Goal: Task Accomplishment & Management: Use online tool/utility

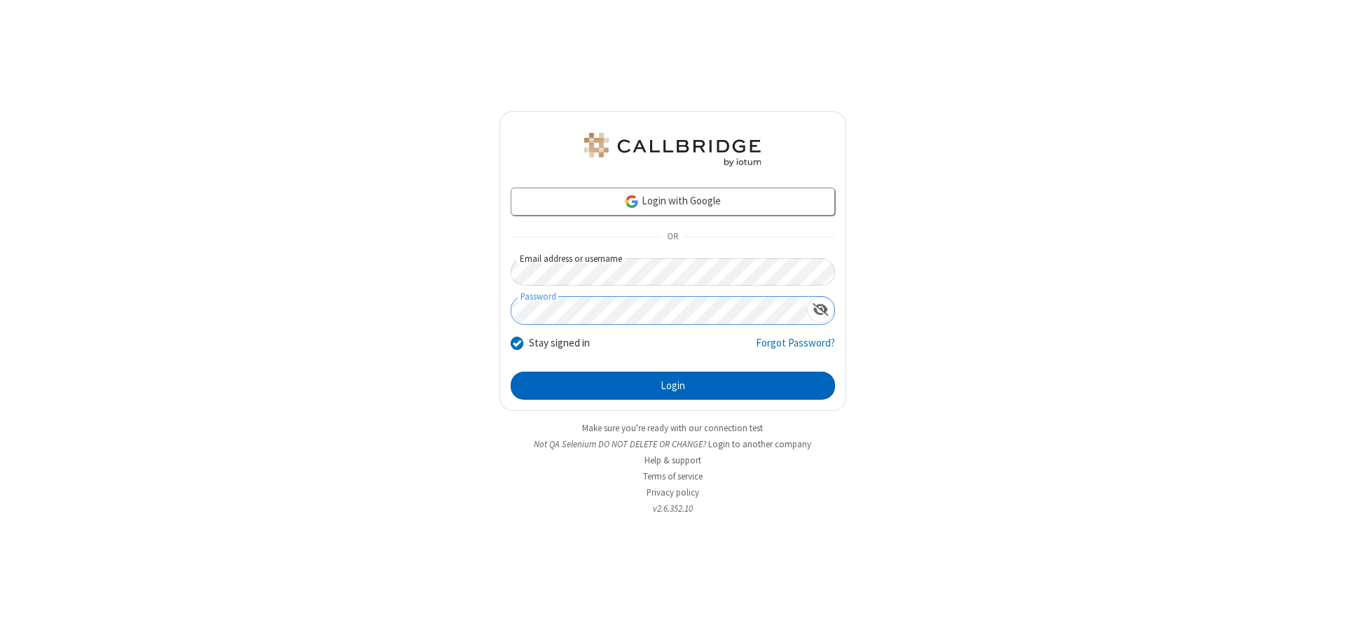
click at [672, 386] on button "Login" at bounding box center [673, 386] width 324 height 28
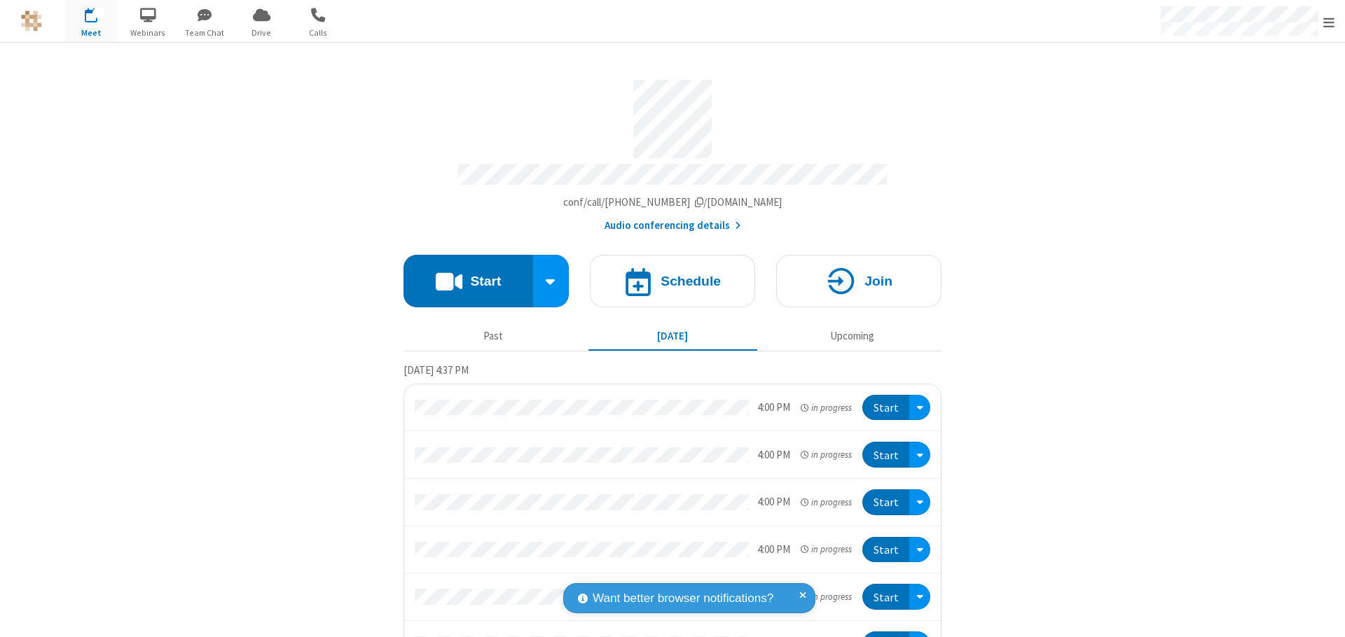
click at [462, 275] on button "Start" at bounding box center [468, 281] width 130 height 53
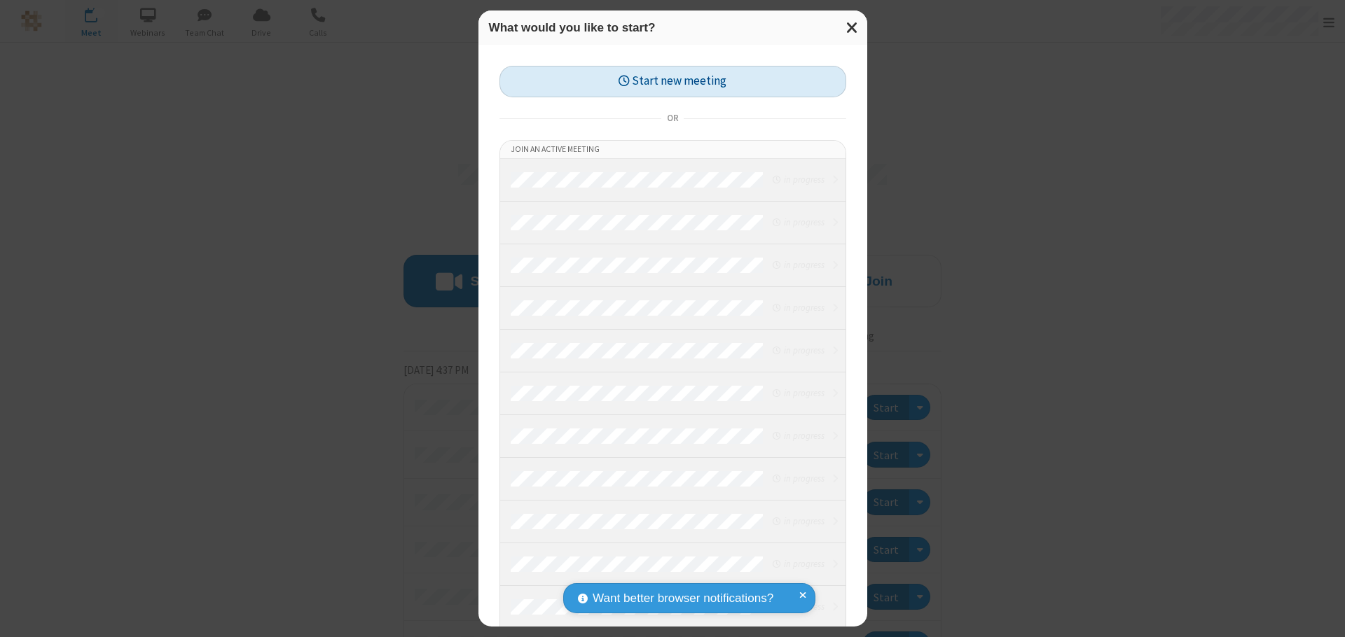
click at [672, 81] on button "Start new meeting" at bounding box center [672, 82] width 347 height 32
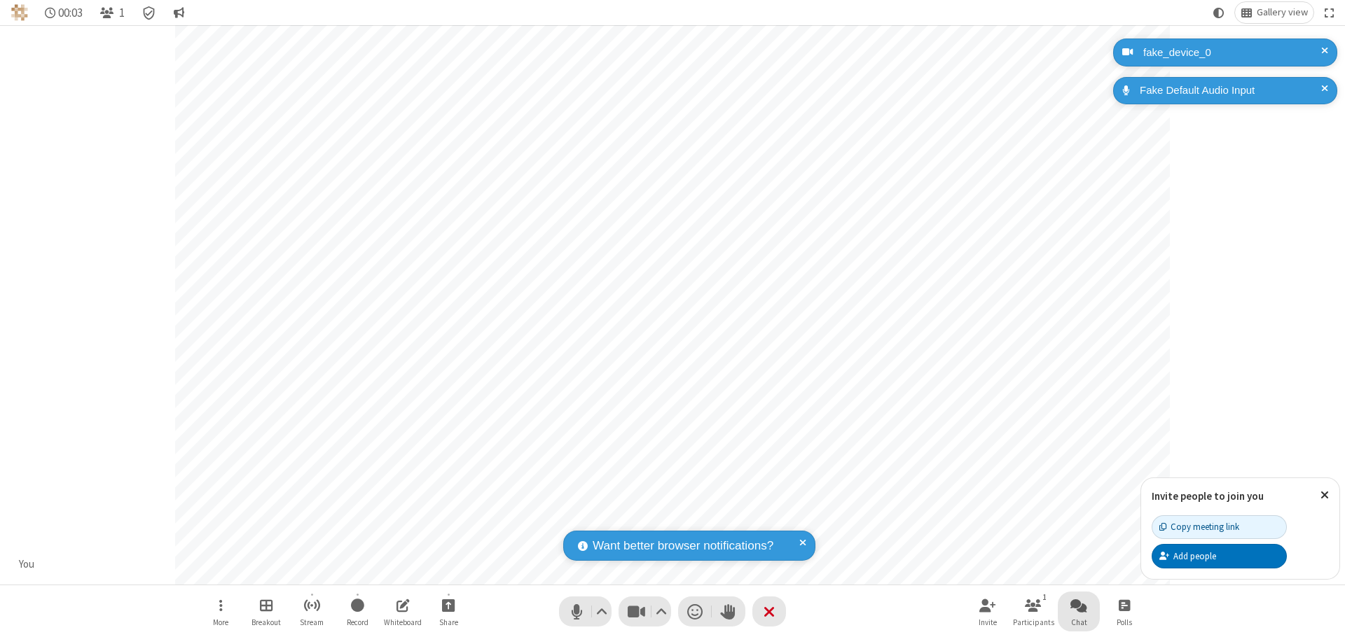
click at [1079, 605] on span "Open chat" at bounding box center [1078, 606] width 17 height 18
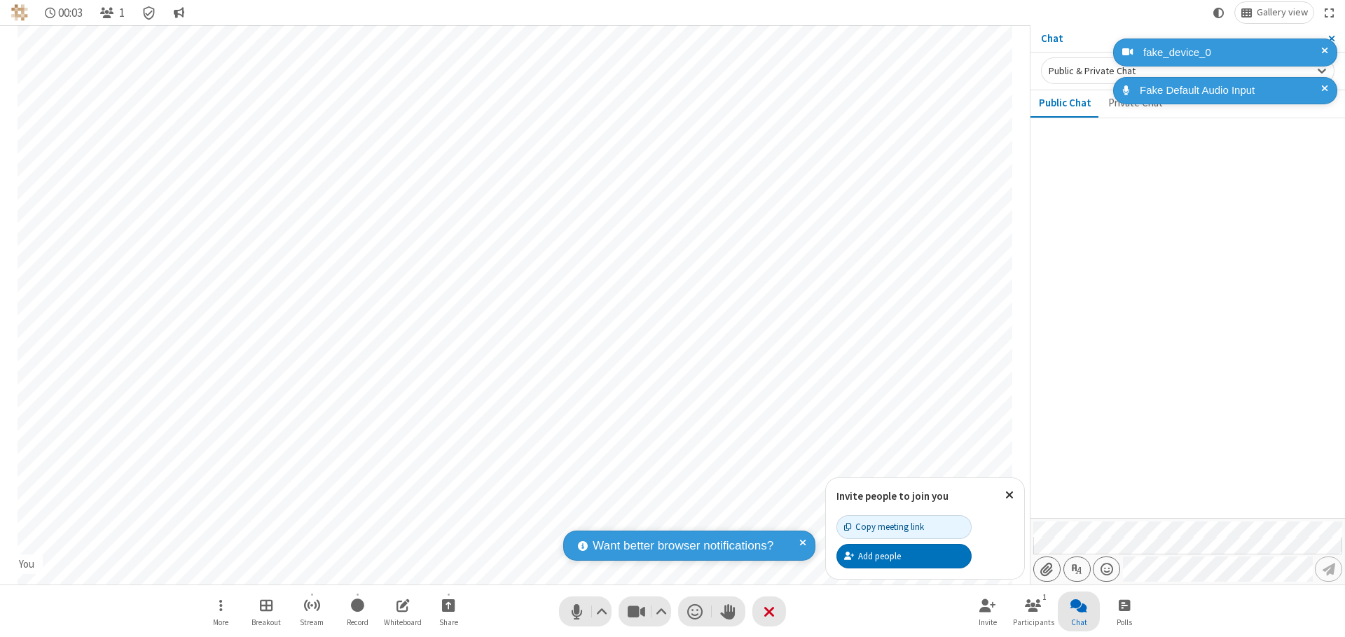
type input "C:\fakepath\doc_test.docx"
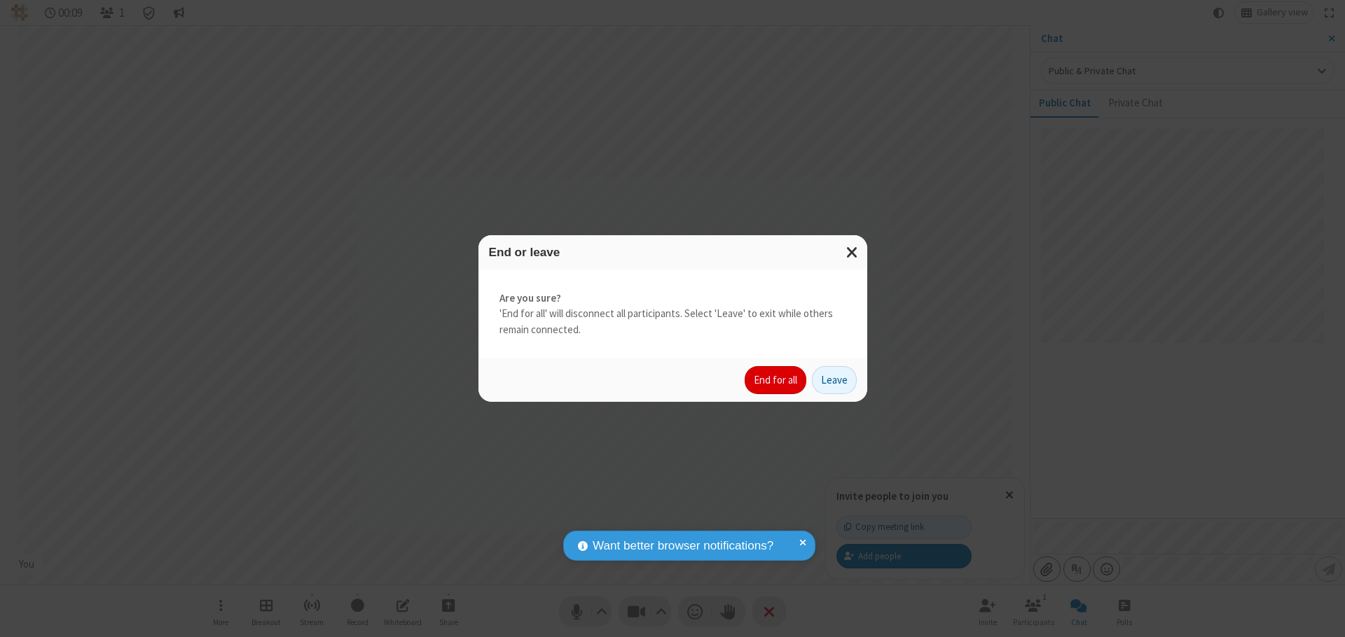
click at [776, 380] on button "End for all" at bounding box center [776, 380] width 62 height 28
